Goal: Task Accomplishment & Management: Manage account settings

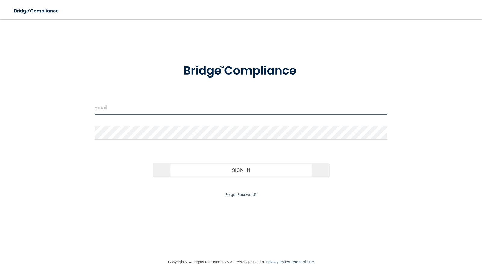
type input "frontdesk@azdwd.com"
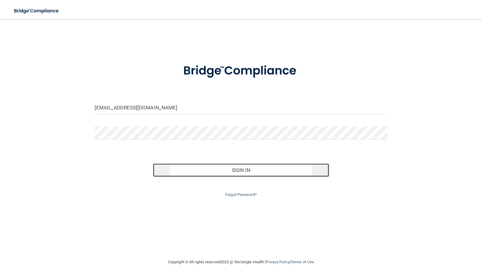
click at [214, 170] on button "Sign In" at bounding box center [241, 170] width 176 height 13
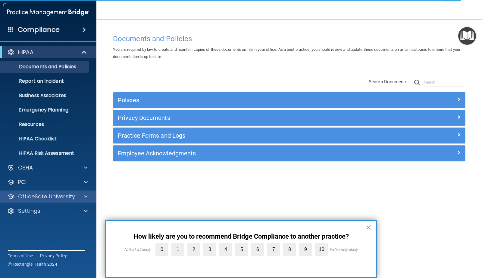
click at [44, 193] on div "OfficeSafe University" at bounding box center [48, 197] width 97 height 12
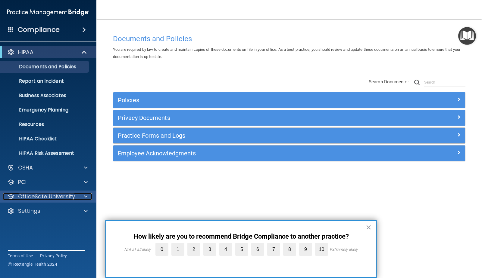
click at [64, 195] on p "OfficeSafe University" at bounding box center [46, 196] width 57 height 7
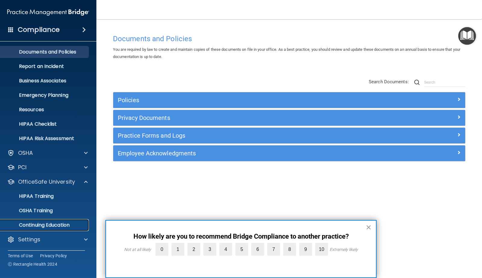
click at [59, 224] on p "Continuing Education" at bounding box center [45, 225] width 82 height 6
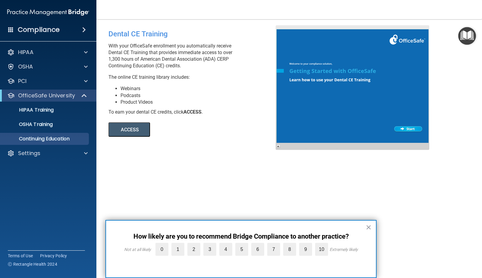
click at [131, 127] on button "ACCESS" at bounding box center [129, 130] width 42 height 14
click at [45, 156] on div "Settings" at bounding box center [40, 153] width 75 height 7
click at [38, 211] on p "Sign Out" at bounding box center [45, 211] width 82 height 6
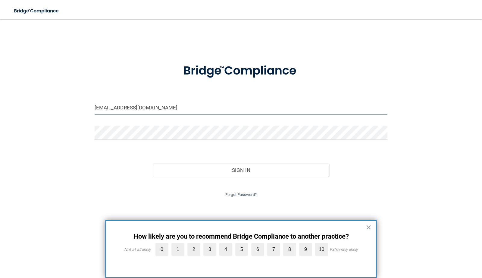
drag, startPoint x: 163, startPoint y: 106, endPoint x: 69, endPoint y: 107, distance: 93.6
click at [69, 107] on div "frontdesk@azdwd.com Invalid email/password. You don't have permission to access…" at bounding box center [241, 139] width 458 height 228
click at [135, 108] on input "frontdesk@azdwd.com" at bounding box center [241, 108] width 293 height 14
click at [139, 107] on input "frontdesk@azdwd.com" at bounding box center [241, 108] width 293 height 14
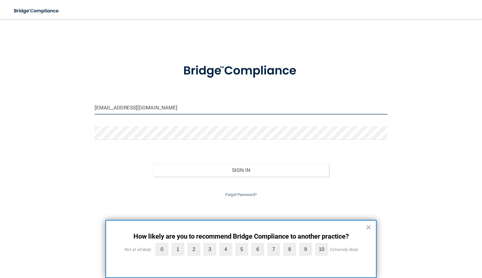
click at [136, 107] on input "frontdesk@azdwd.com" at bounding box center [241, 108] width 293 height 14
drag, startPoint x: 159, startPoint y: 107, endPoint x: 78, endPoint y: 105, distance: 81.3
click at [78, 105] on div "frontdesk@azdwdf.com Invalid email/password. You don't have permission to acces…" at bounding box center [241, 139] width 458 height 228
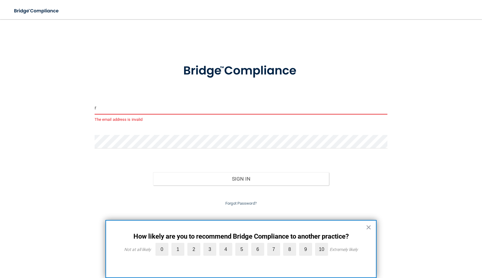
type input "[EMAIL_ADDRESS][DOMAIN_NAME]"
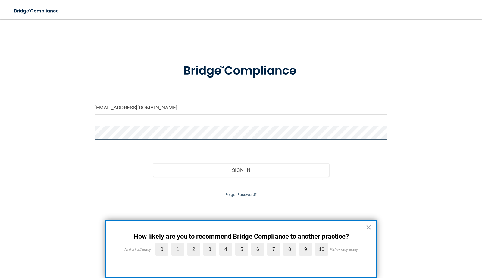
click at [153, 164] on button "Sign In" at bounding box center [241, 170] width 176 height 13
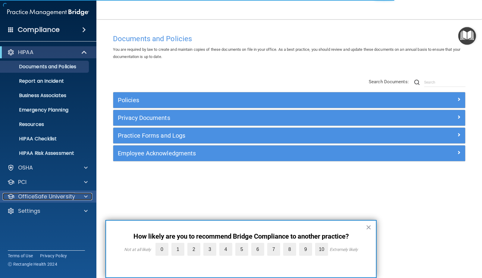
click at [42, 200] on p "OfficeSafe University" at bounding box center [46, 196] width 57 height 7
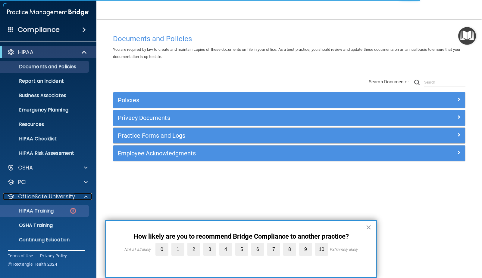
scroll to position [15, 0]
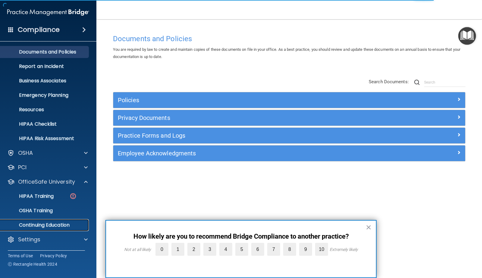
click at [42, 222] on p "Continuing Education" at bounding box center [45, 225] width 82 height 6
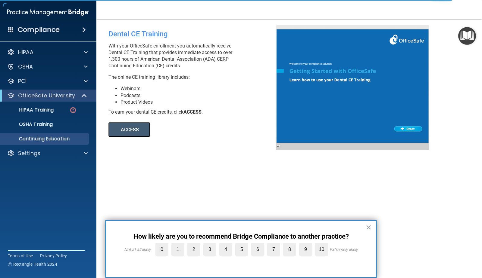
click at [128, 126] on button "ACCESS" at bounding box center [129, 130] width 42 height 14
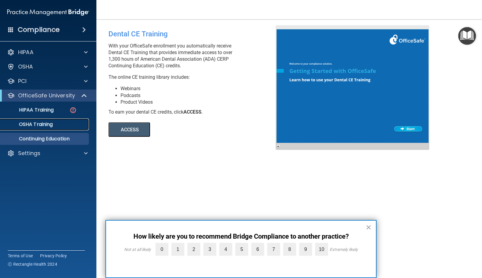
click at [48, 127] on p "OSHA Training" at bounding box center [28, 125] width 49 height 6
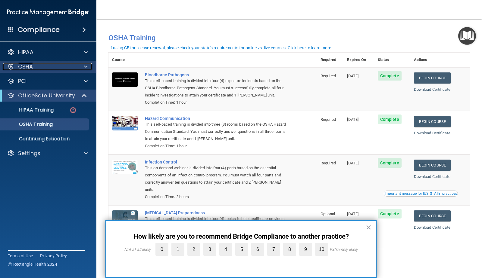
click at [34, 70] on div "OSHA" at bounding box center [40, 66] width 75 height 7
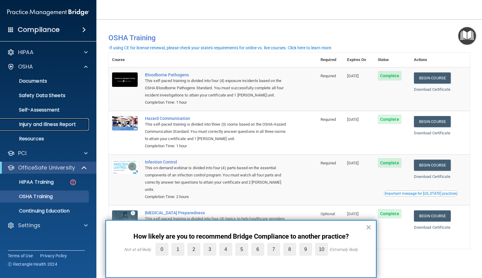
click at [53, 125] on p "Injury and Illness Report" at bounding box center [45, 125] width 82 height 6
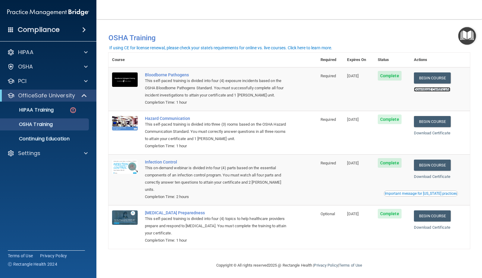
click at [441, 89] on link "Download Certificate" at bounding box center [432, 89] width 36 height 5
click at [44, 137] on p "Continuing Education" at bounding box center [45, 139] width 82 height 6
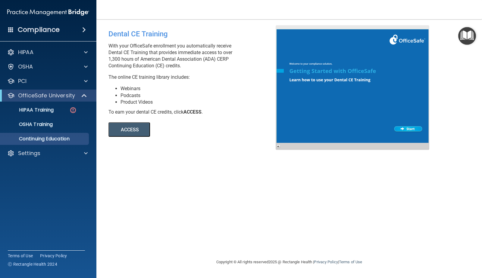
click at [139, 129] on button "ACCESS" at bounding box center [129, 130] width 42 height 14
click at [63, 114] on link "HIPAA Training" at bounding box center [41, 110] width 95 height 12
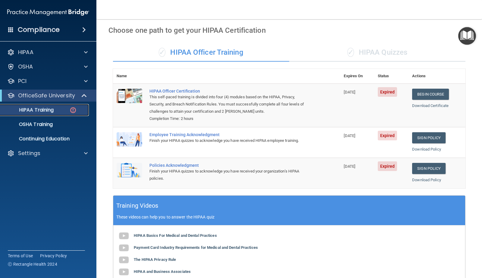
scroll to position [6, 0]
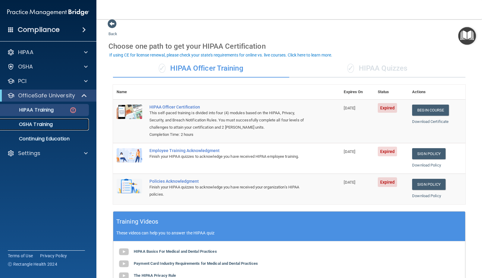
click at [52, 127] on p "OSHA Training" at bounding box center [28, 125] width 49 height 6
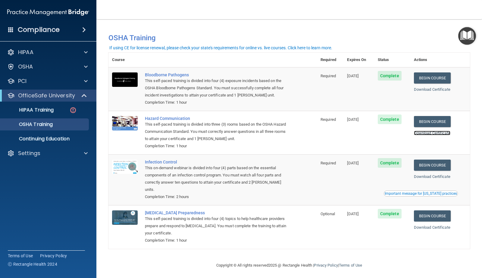
click at [444, 134] on link "Download Certificate" at bounding box center [432, 133] width 36 height 5
click at [422, 90] on link "Download Certificate" at bounding box center [432, 89] width 36 height 5
click at [444, 176] on link "Download Certificate" at bounding box center [432, 177] width 36 height 5
